Goal: Task Accomplishment & Management: Manage account settings

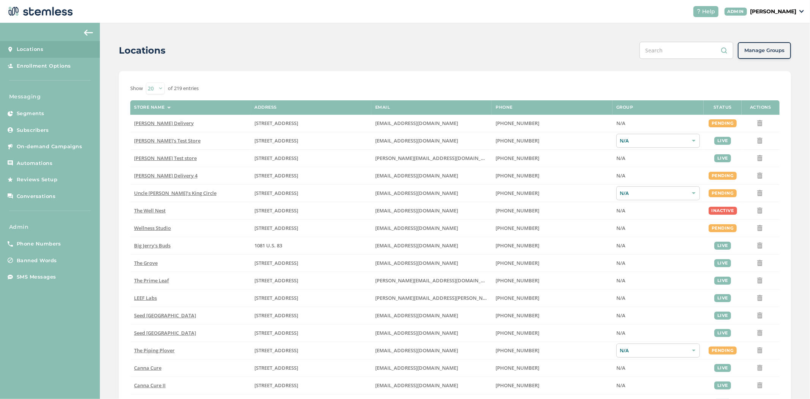
click at [795, 13] on p "Brian Shen" at bounding box center [773, 12] width 46 height 8
click at [772, 54] on span "Impersonate" at bounding box center [776, 55] width 37 height 8
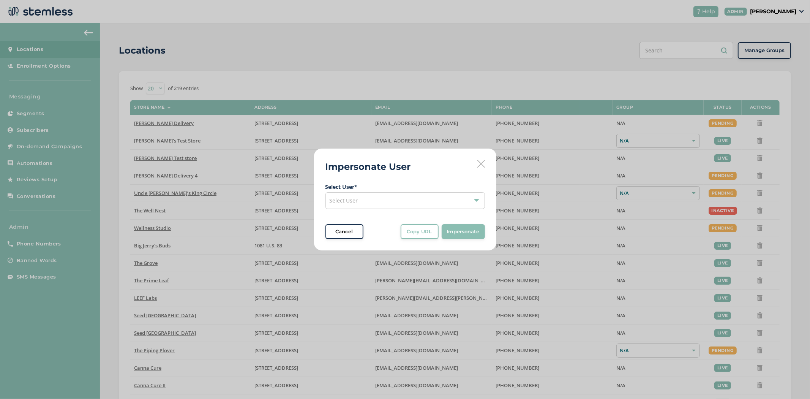
drag, startPoint x: 404, startPoint y: 198, endPoint x: 393, endPoint y: 209, distance: 15.3
click at [403, 199] on div "Select User" at bounding box center [404, 200] width 159 height 17
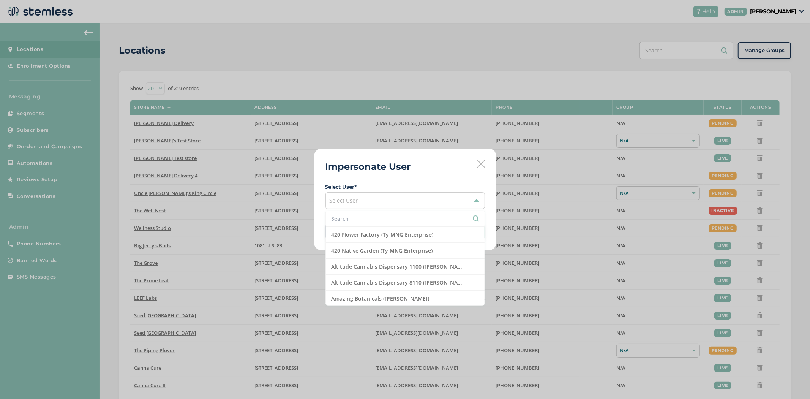
click at [381, 217] on input "text" at bounding box center [404, 218] width 147 height 8
type input "n"
type input "v"
type input "n"
click at [368, 202] on div "Select User" at bounding box center [404, 200] width 159 height 17
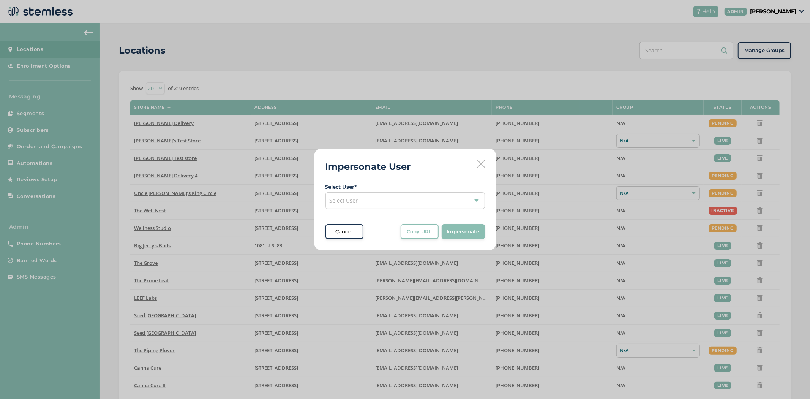
click at [363, 203] on div "Select User" at bounding box center [404, 200] width 159 height 17
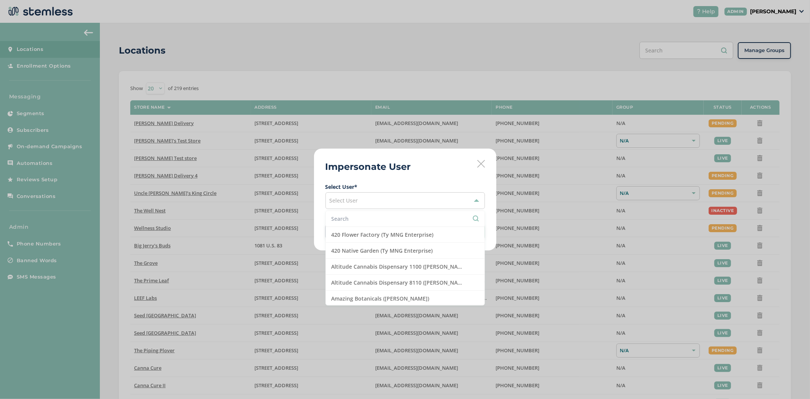
click at [354, 214] on input "text" at bounding box center [404, 218] width 147 height 8
type input "t"
type input "n"
click at [777, 7] on div "Impersonate User Select User * Select User 420 Flower Factory (Ty MNG Enterpris…" at bounding box center [405, 199] width 810 height 399
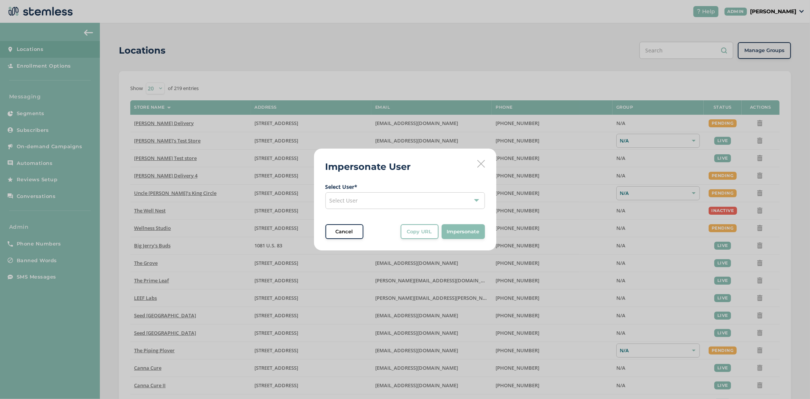
click at [781, 9] on div "Impersonate User Select User * Select User Cancel Copy URL Copy URL to clipboar…" at bounding box center [405, 199] width 810 height 399
click at [779, 11] on div "Impersonate User Select User * Select User Cancel Copy URL Copy URL to clipboar…" at bounding box center [405, 199] width 810 height 399
click at [481, 166] on icon at bounding box center [481, 164] width 8 height 8
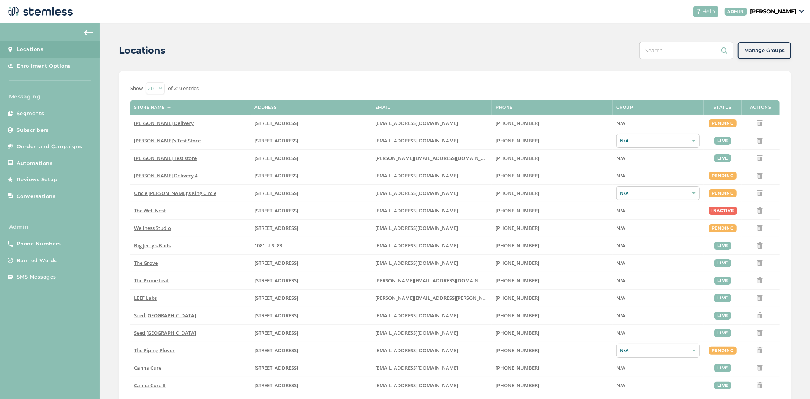
click at [775, 13] on p "Brian Shen" at bounding box center [773, 12] width 46 height 8
click at [771, 67] on link "Logout" at bounding box center [776, 69] width 37 height 8
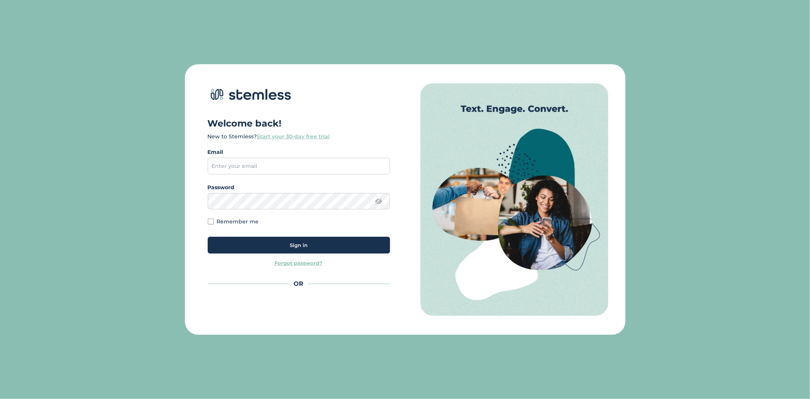
drag, startPoint x: 249, startPoint y: 176, endPoint x: 257, endPoint y: 169, distance: 10.5
click at [251, 176] on div "Welcome back! New to Stemless? Start your 30-day free trial Email Password Show…" at bounding box center [303, 199] width 203 height 232
click at [262, 164] on input "email" at bounding box center [299, 166] width 182 height 17
paste input "Nick@fromtheearth.com"
type input "Nick@fromtheearth.com"
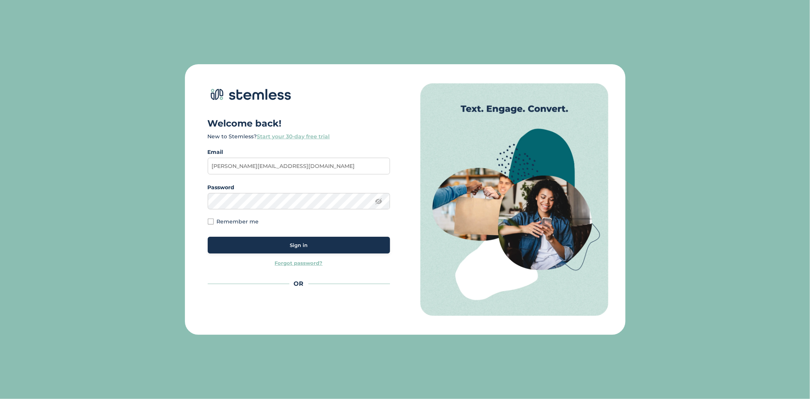
click at [268, 241] on div "Sign in" at bounding box center [299, 245] width 170 height 8
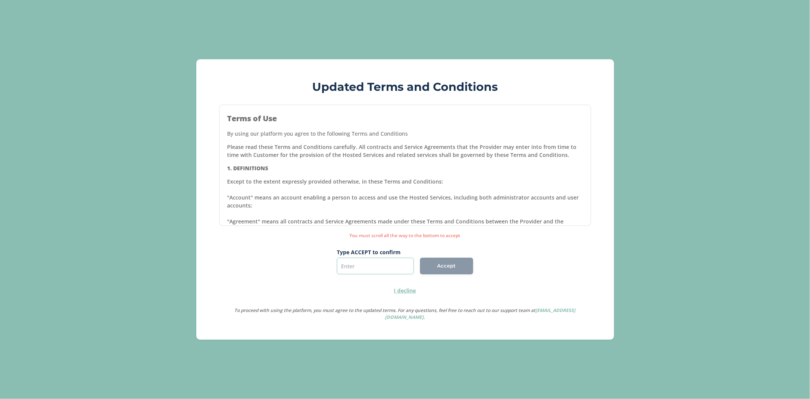
click at [388, 266] on input "text" at bounding box center [375, 265] width 77 height 17
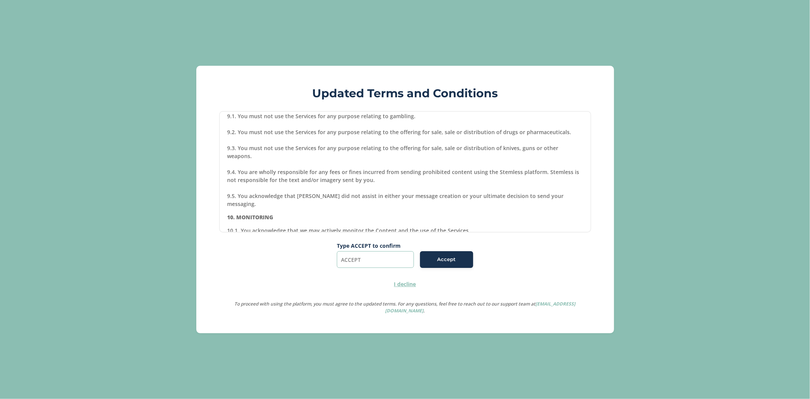
scroll to position [4612, 0]
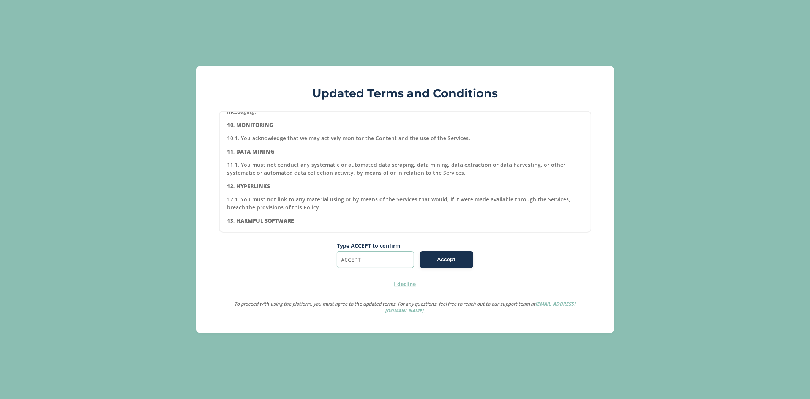
type input "ACCEPT"
click at [444, 263] on span "Accept" at bounding box center [446, 259] width 19 height 8
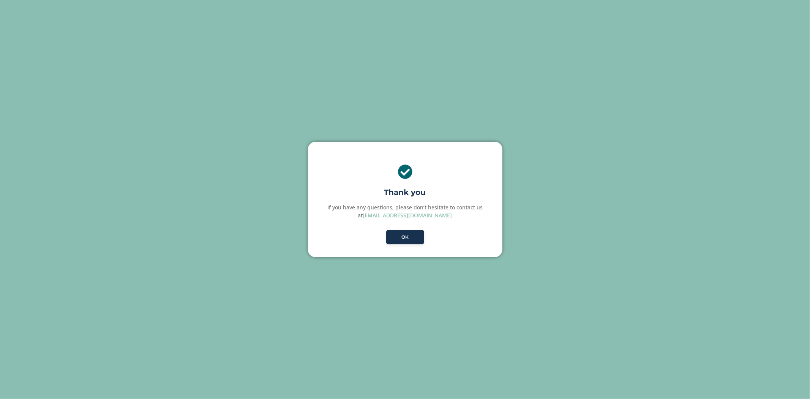
click at [411, 249] on div "× Thank you If you have any questions, please don’t hesitate to contact us at s…" at bounding box center [405, 199] width 194 height 115
click at [411, 241] on button "OK" at bounding box center [405, 237] width 38 height 14
